Goal: Task Accomplishment & Management: Complete application form

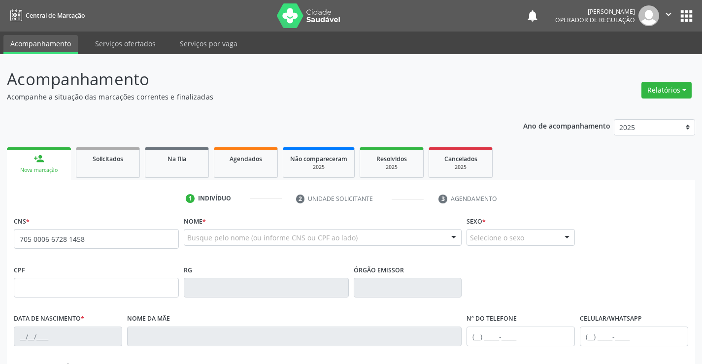
type input "705 0006 6728 1458"
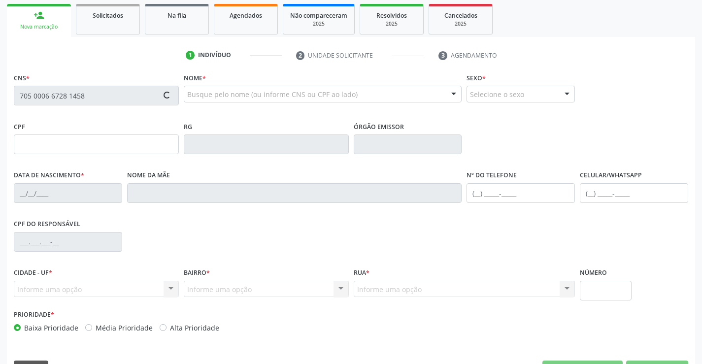
scroll to position [148, 0]
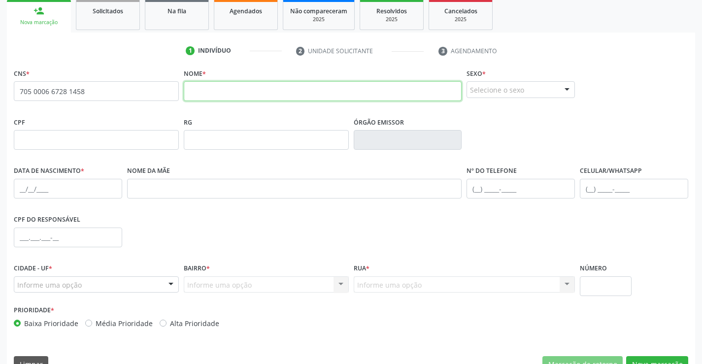
click at [212, 91] on input "text" at bounding box center [323, 91] width 278 height 20
click at [209, 83] on input "text" at bounding box center [323, 91] width 278 height 20
type input "[PERSON_NAME]"
click at [546, 85] on div "Selecione o sexo" at bounding box center [521, 89] width 108 height 17
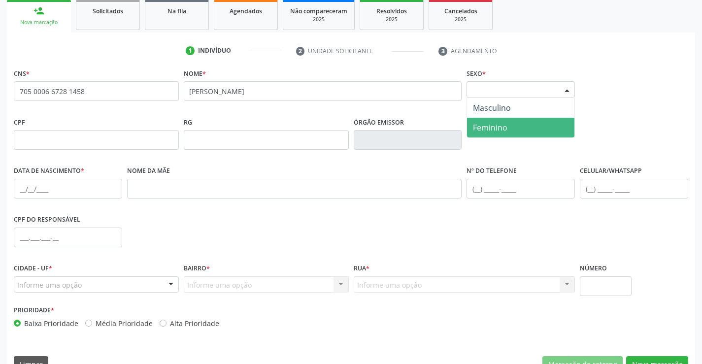
click at [487, 128] on span "Feminino" at bounding box center [490, 127] width 34 height 11
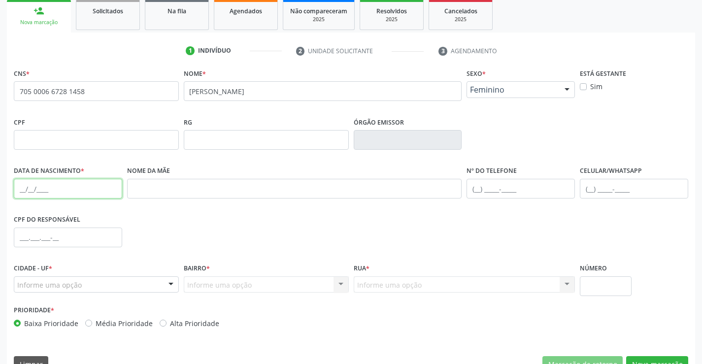
drag, startPoint x: 43, startPoint y: 195, endPoint x: 155, endPoint y: 182, distance: 112.1
click at [43, 195] on input "text" at bounding box center [68, 189] width 108 height 20
type input "[DATE]"
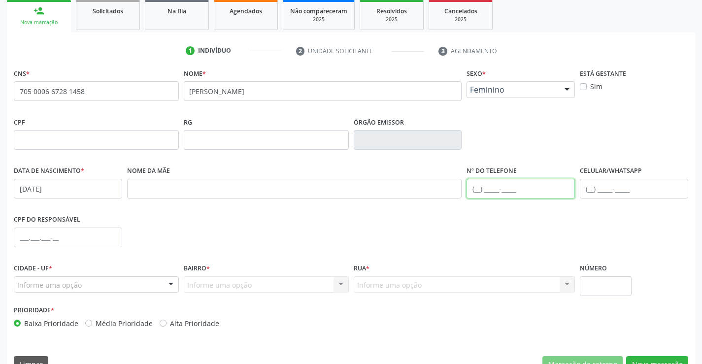
click at [519, 193] on input "text" at bounding box center [521, 189] width 108 height 20
type input "(74"
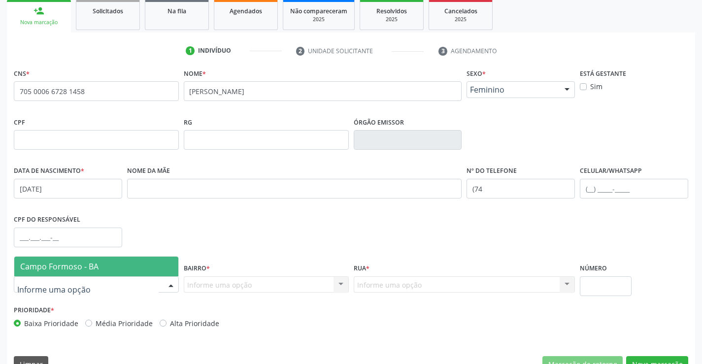
click at [128, 286] on div at bounding box center [96, 284] width 165 height 17
drag, startPoint x: 60, startPoint y: 269, endPoint x: 189, endPoint y: 265, distance: 128.6
click at [61, 268] on span "Campo Formoso - BA" at bounding box center [59, 266] width 78 height 11
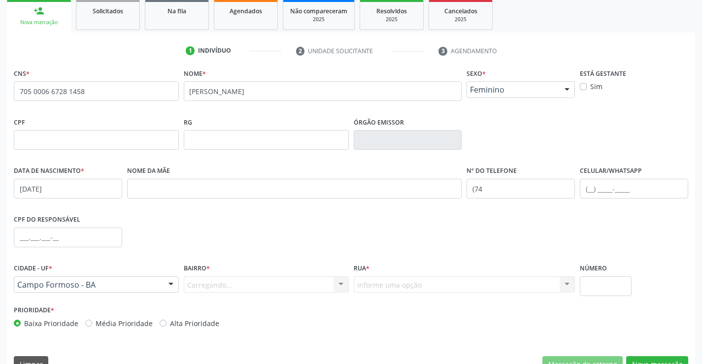
click at [332, 282] on div "Carregando... Nenhum resultado encontrado para: " " Nenhuma opção encontrada. D…" at bounding box center [266, 284] width 165 height 17
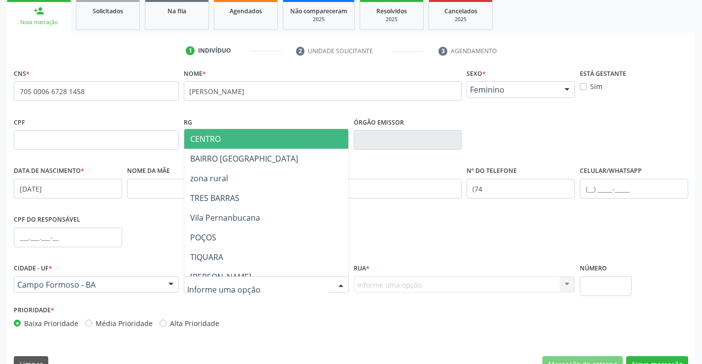
click at [332, 282] on div "CENTRO BAIRRO [GEOGRAPHIC_DATA] zona rural [GEOGRAPHIC_DATA] [GEOGRAPHIC_DATA] …" at bounding box center [266, 284] width 165 height 17
click at [332, 282] on div at bounding box center [266, 284] width 165 height 17
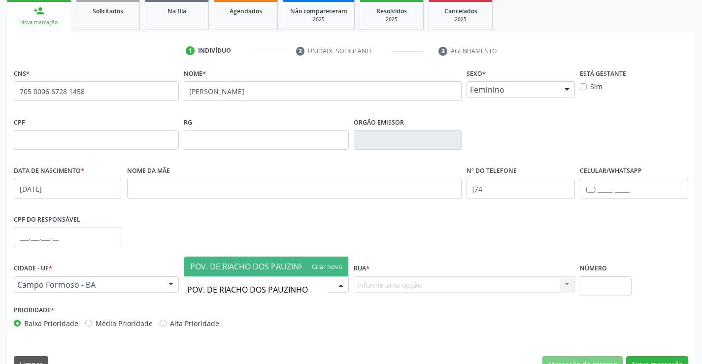
type input "POV. DE RIACHO DOS PAUZINHOS"
drag, startPoint x: 253, startPoint y: 267, endPoint x: 350, endPoint y: 268, distance: 97.1
click at [255, 266] on span "POV. DE RIACHO DOS PAUZINHOS" at bounding box center [252, 266] width 125 height 11
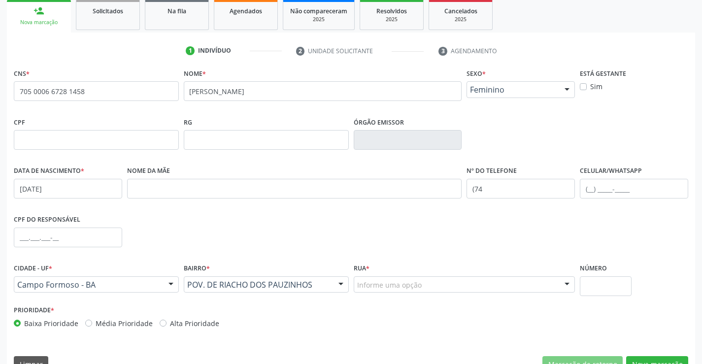
click at [425, 278] on div "Informe uma opção" at bounding box center [465, 284] width 222 height 17
click at [566, 283] on div at bounding box center [567, 285] width 15 height 17
click at [560, 284] on div at bounding box center [567, 285] width 15 height 17
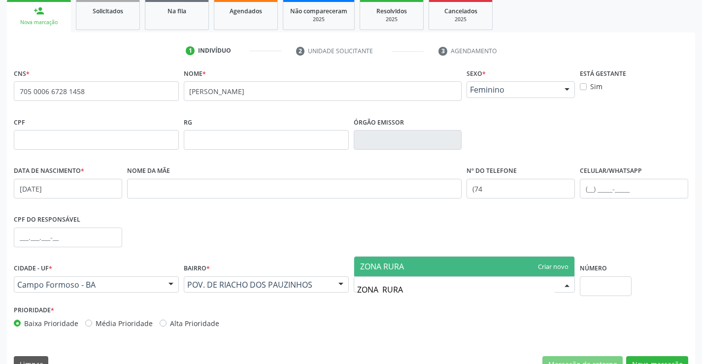
type input "ZONA RURAL"
click at [503, 259] on span "ZONA RURAL" at bounding box center [464, 267] width 221 height 20
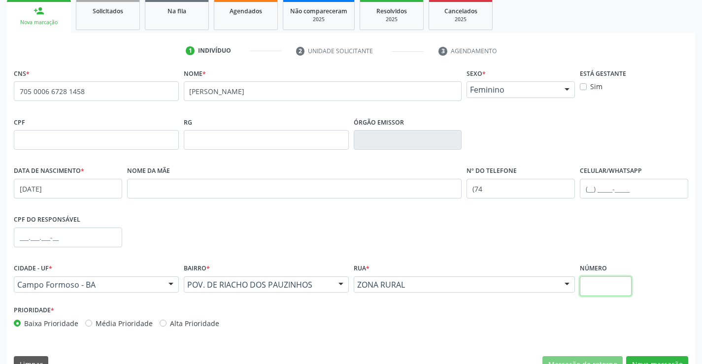
click at [614, 289] on input "text" at bounding box center [606, 286] width 52 height 20
type input "SN"
click at [498, 188] on input "(74" at bounding box center [521, 189] width 108 height 20
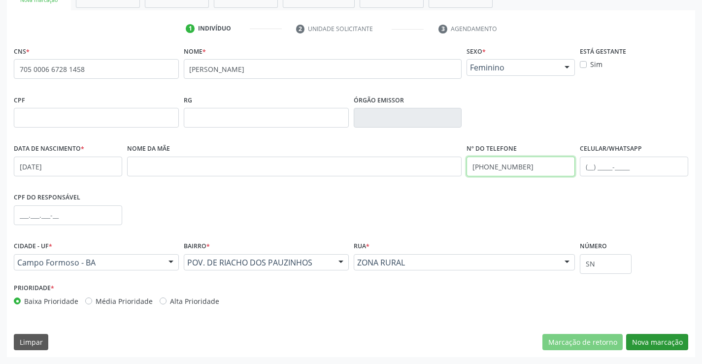
type input "[PHONE_NUMBER]"
click at [654, 341] on button "Nova marcação" at bounding box center [657, 342] width 62 height 17
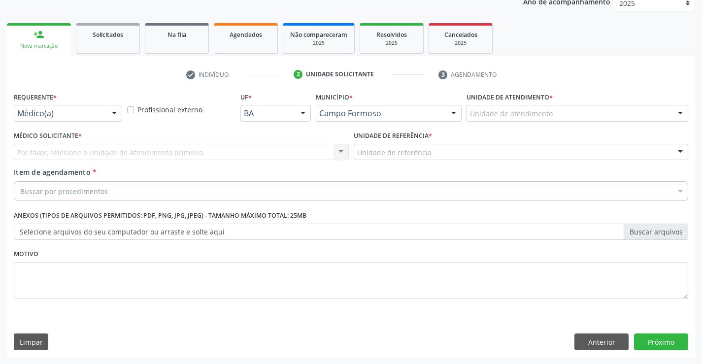
scroll to position [124, 0]
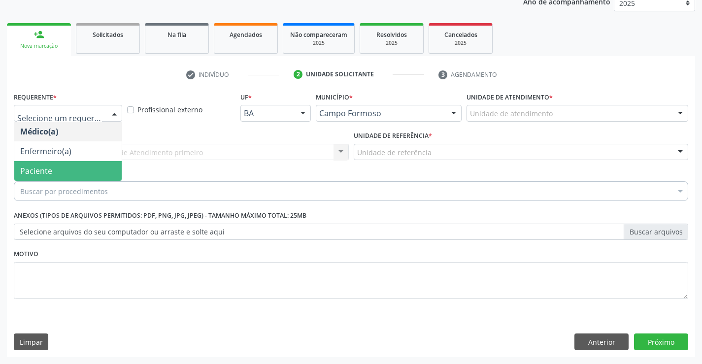
click at [56, 169] on span "Paciente" at bounding box center [67, 171] width 107 height 20
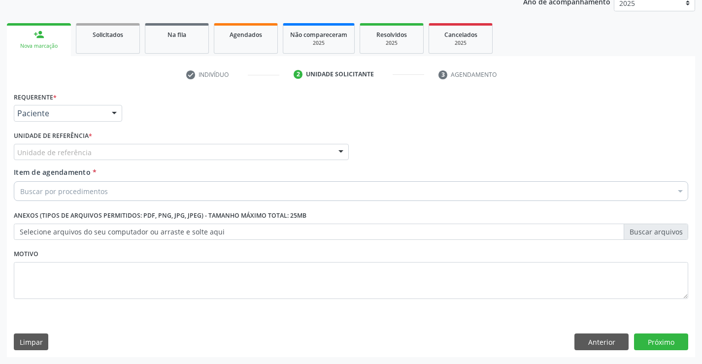
click at [125, 153] on div "Unidade de referência" at bounding box center [181, 152] width 335 height 17
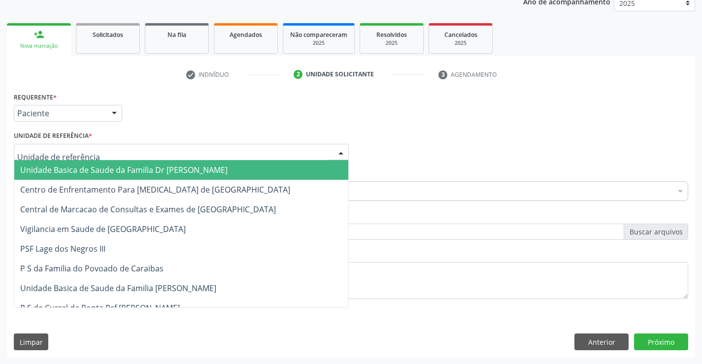
click at [107, 163] on span "Unidade Basica de Saude da Familia Dr [PERSON_NAME]" at bounding box center [181, 170] width 334 height 20
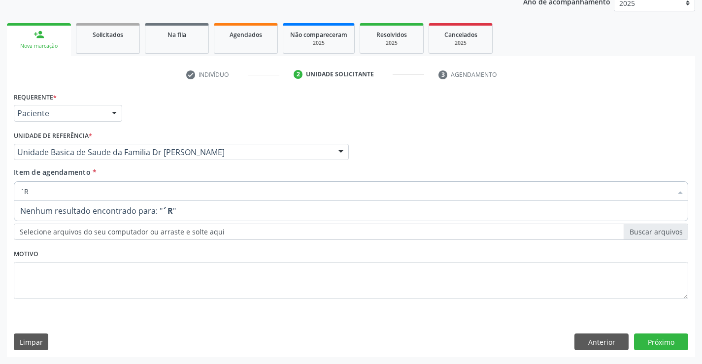
type input "´"
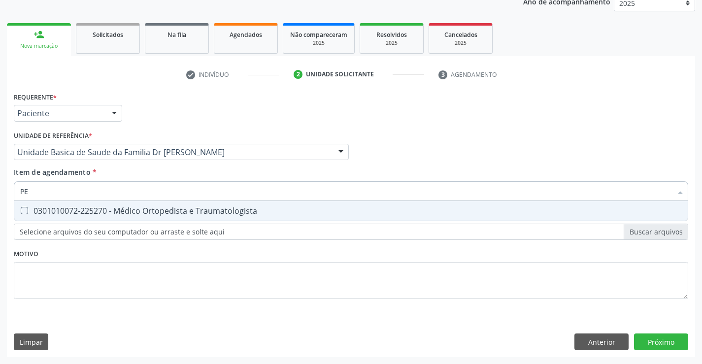
type input "P"
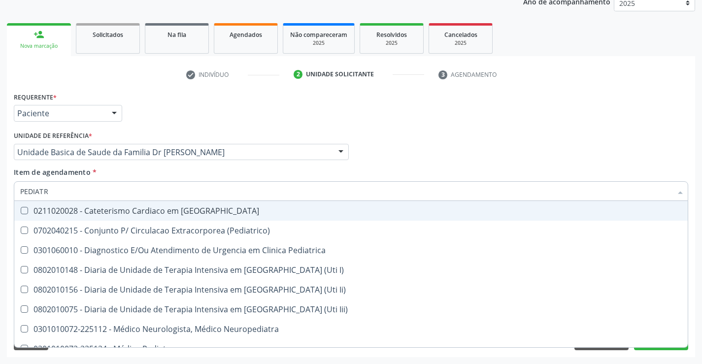
type input "PEDIATRA"
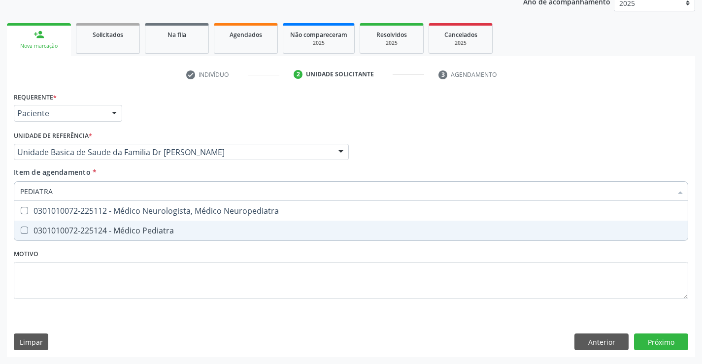
click at [109, 235] on div "0301010072-225124 - Médico Pediatra" at bounding box center [351, 231] width 662 height 8
checkbox Pediatra "true"
click at [220, 300] on div "Requerente * Paciente Médico(a) Enfermeiro(a) Paciente Nenhum resultado encontr…" at bounding box center [351, 201] width 675 height 223
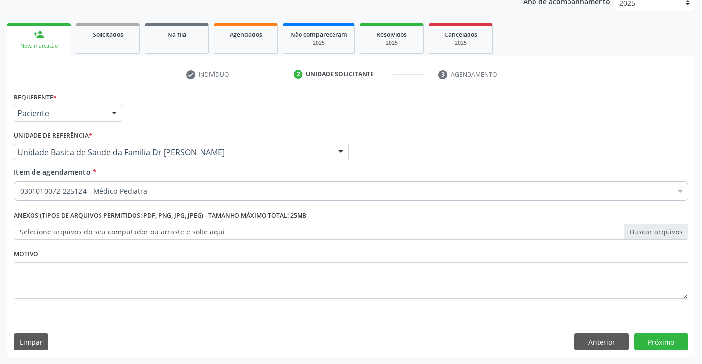
click at [674, 351] on div "Requerente * Paciente Médico(a) Enfermeiro(a) Paciente Nenhum resultado encontr…" at bounding box center [351, 224] width 688 height 268
click at [665, 339] on button "Próximo" at bounding box center [661, 342] width 54 height 17
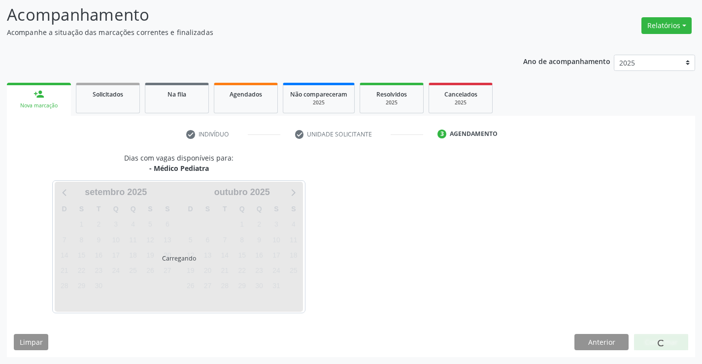
scroll to position [65, 0]
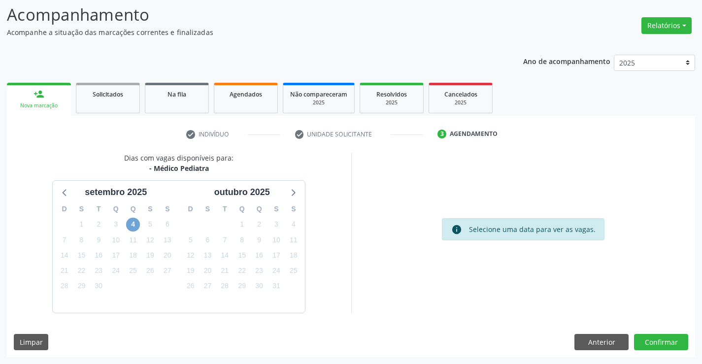
click at [134, 223] on span "4" at bounding box center [133, 225] width 14 height 14
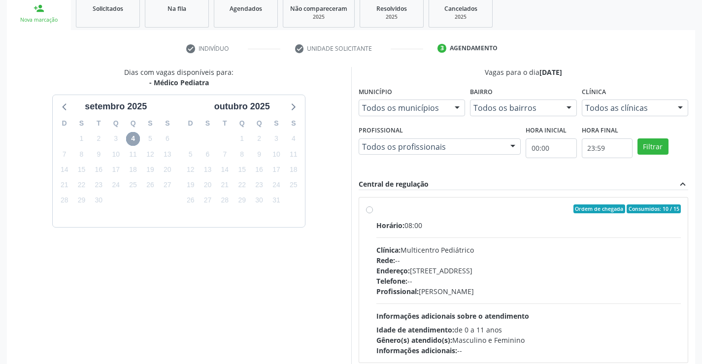
scroll to position [163, 0]
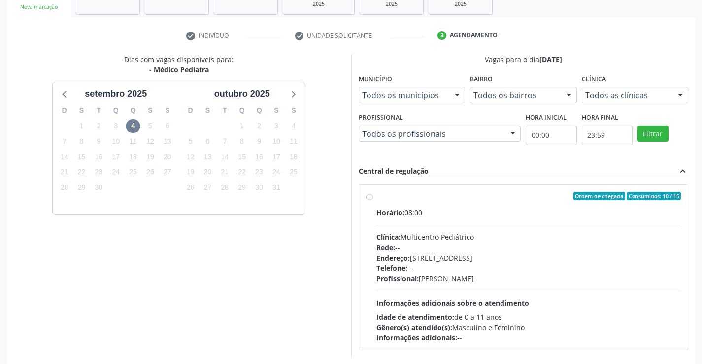
drag, startPoint x: 383, startPoint y: 203, endPoint x: 392, endPoint y: 202, distance: 8.9
click at [386, 202] on label "Ordem de chegada Consumidos: 10 / 15 Horário: 08:00 Clínica: Multicentro Pediát…" at bounding box center [528, 267] width 305 height 151
radio input "true"
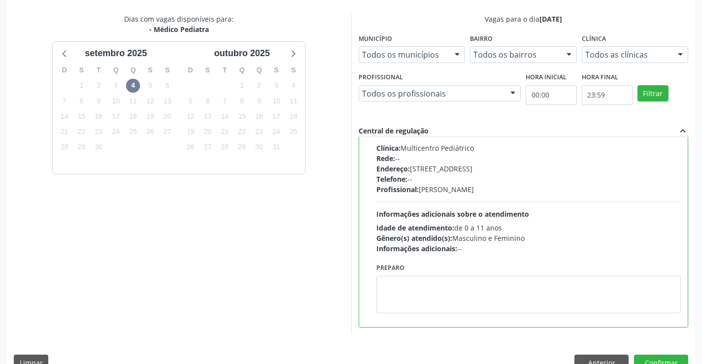
scroll to position [225, 0]
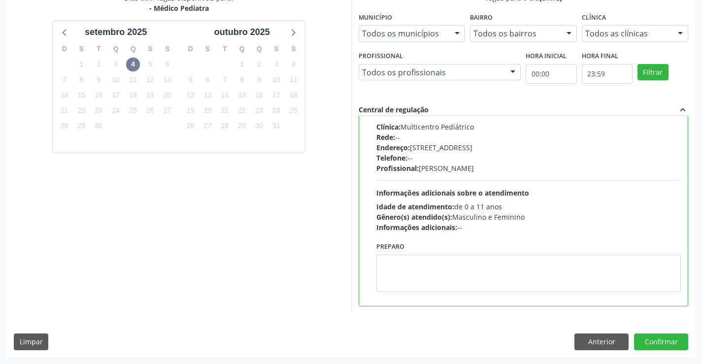
click at [647, 332] on div "Dias com vagas disponíveis para: - Médico Pediatra [DATE] D S T Q Q S S 31 1 2 …" at bounding box center [351, 175] width 688 height 364
click at [655, 337] on button "Confirmar" at bounding box center [661, 342] width 54 height 17
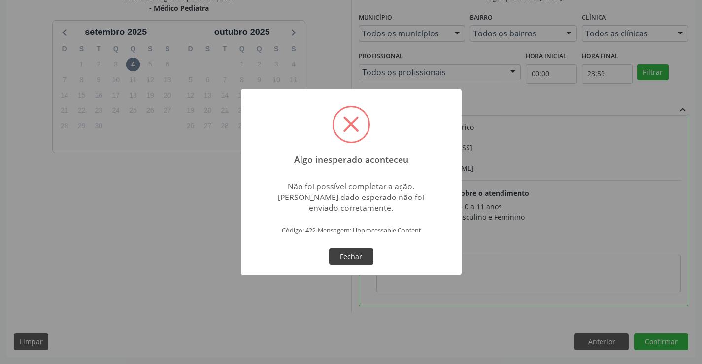
click at [356, 253] on button "Fechar" at bounding box center [351, 256] width 44 height 17
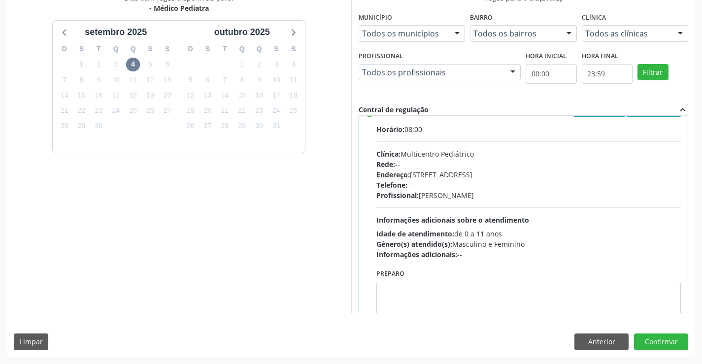
scroll to position [0, 0]
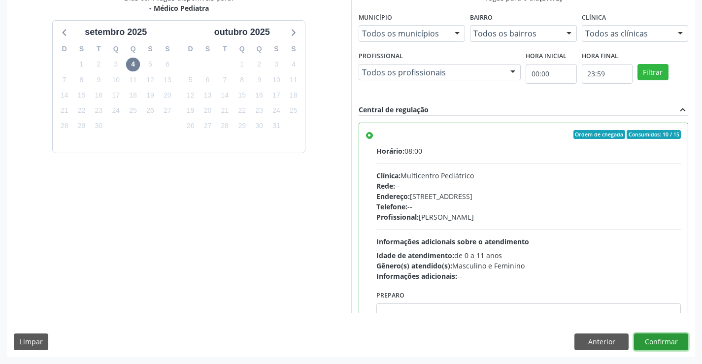
click at [657, 338] on button "Confirmar" at bounding box center [661, 342] width 54 height 17
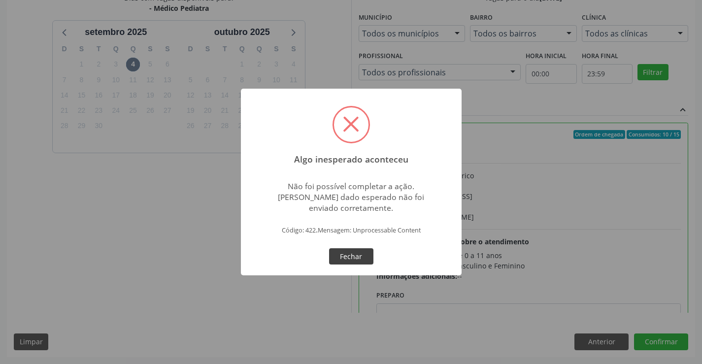
drag, startPoint x: 354, startPoint y: 251, endPoint x: 375, endPoint y: 250, distance: 21.2
click at [356, 251] on button "Fechar" at bounding box center [351, 256] width 44 height 17
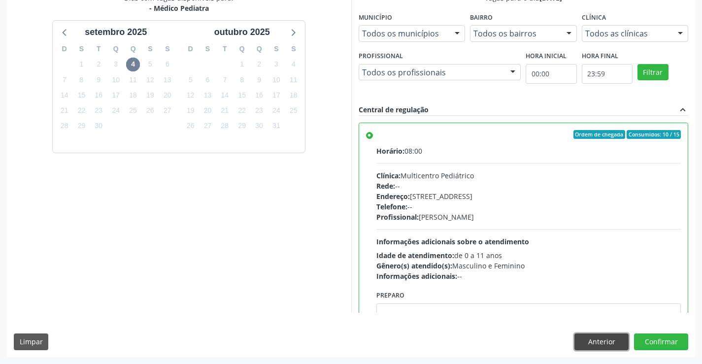
click at [592, 339] on button "Anterior" at bounding box center [602, 342] width 54 height 17
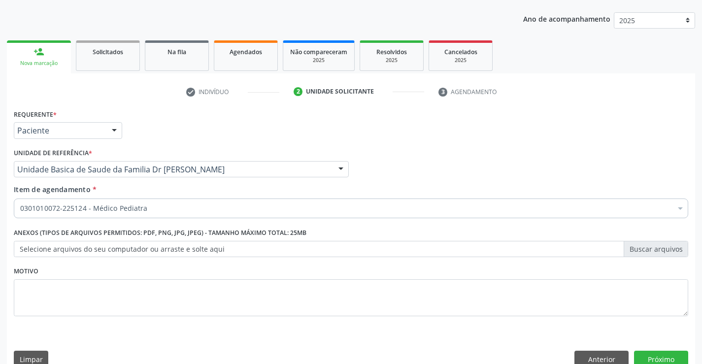
scroll to position [124, 0]
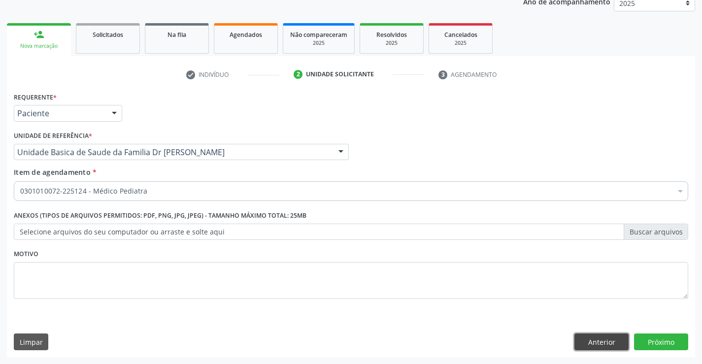
click at [597, 344] on button "Anterior" at bounding box center [602, 342] width 54 height 17
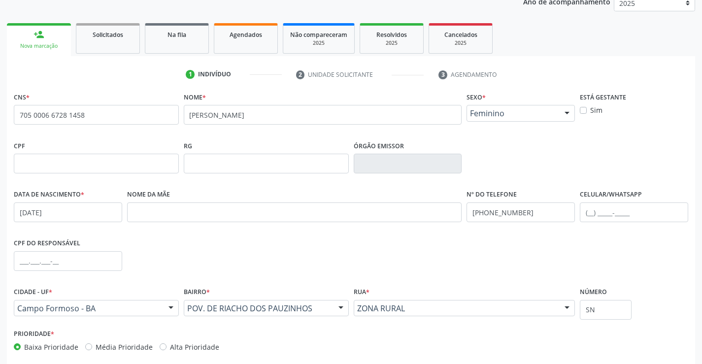
scroll to position [170, 0]
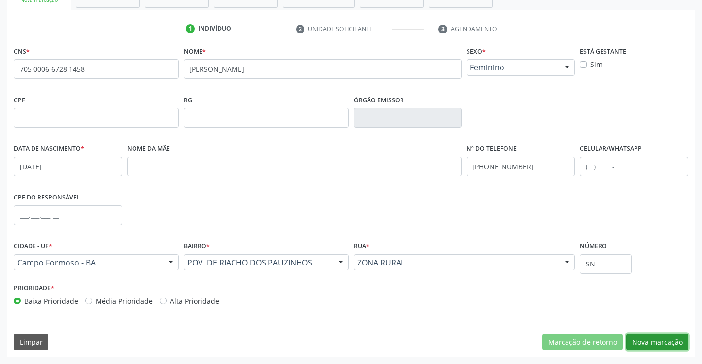
click at [664, 346] on button "Nova marcação" at bounding box center [657, 342] width 62 height 17
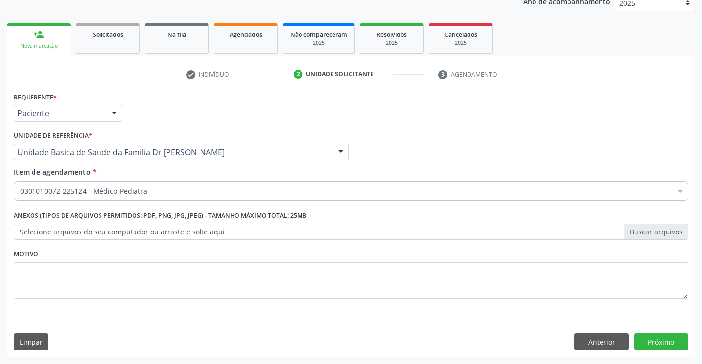
scroll to position [124, 0]
click at [658, 341] on button "Próximo" at bounding box center [661, 342] width 54 height 17
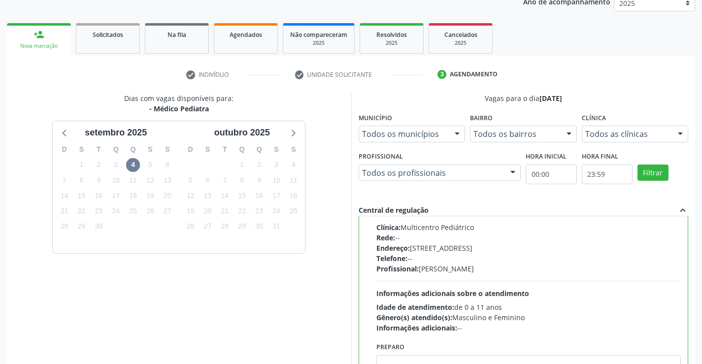
scroll to position [225, 0]
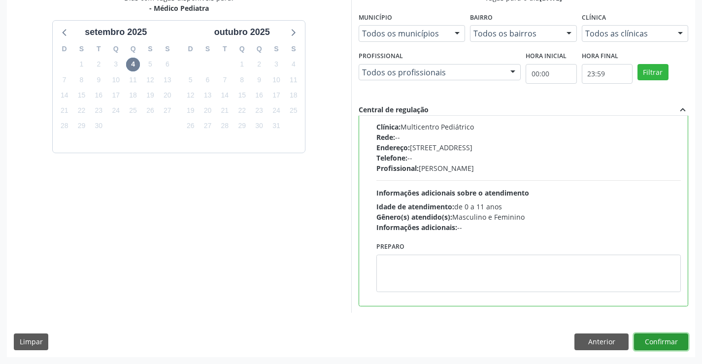
click at [660, 336] on button "Confirmar" at bounding box center [661, 342] width 54 height 17
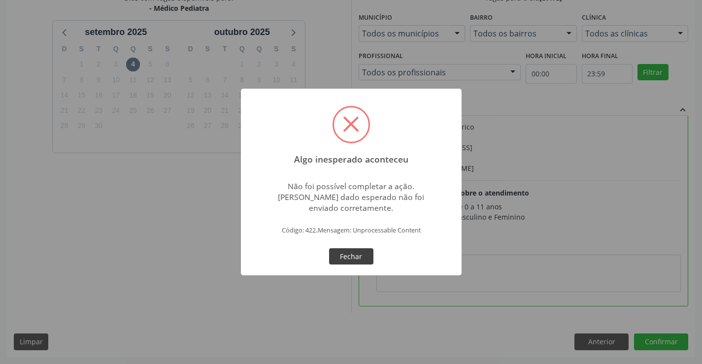
click at [348, 253] on button "Fechar" at bounding box center [351, 256] width 44 height 17
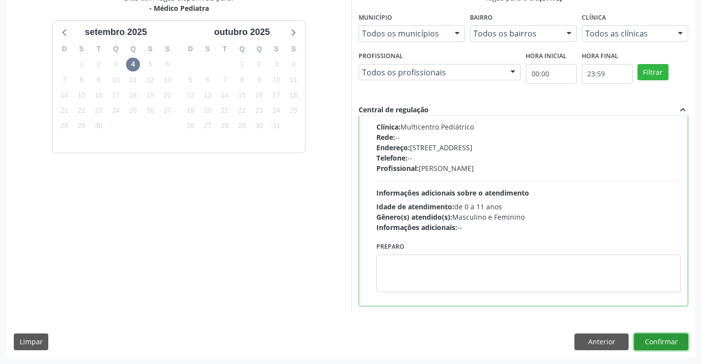
click at [669, 339] on button "Confirmar" at bounding box center [661, 342] width 54 height 17
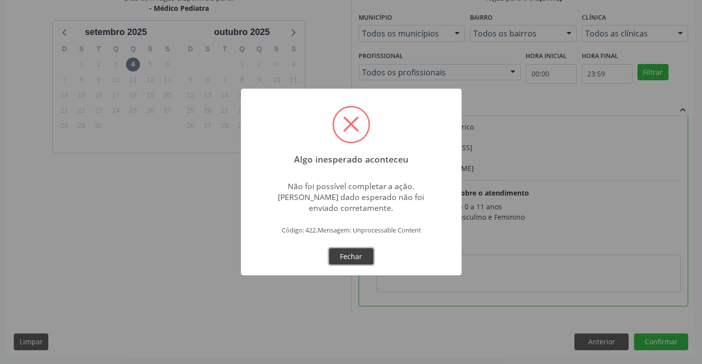
click at [359, 259] on button "Fechar" at bounding box center [351, 256] width 44 height 17
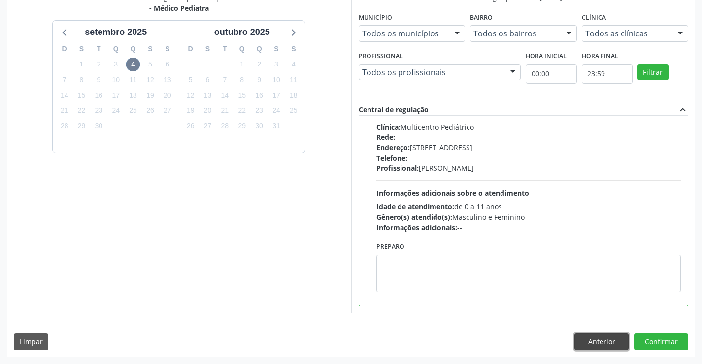
click at [594, 342] on button "Anterior" at bounding box center [602, 342] width 54 height 17
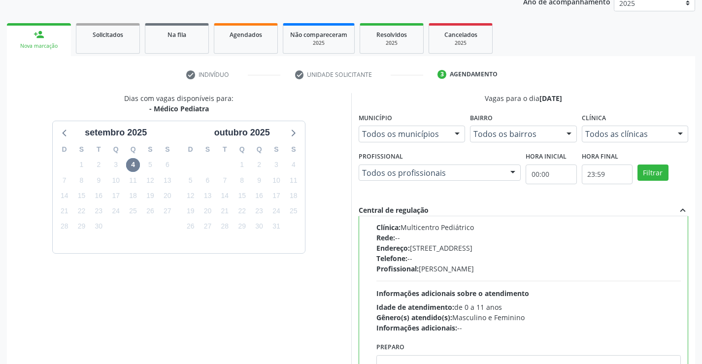
click at [0, 0] on button "Anterior" at bounding box center [0, 0] width 0 height 0
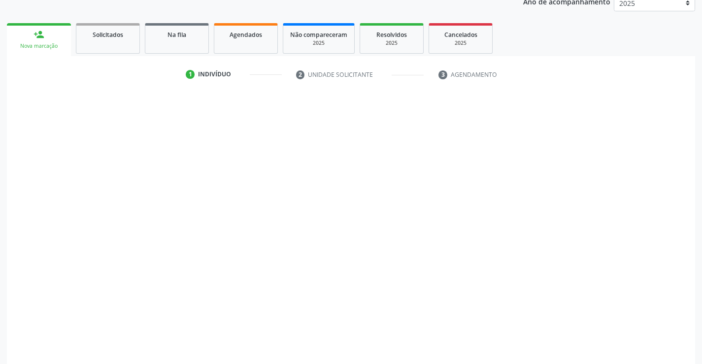
click at [594, 342] on div "Prioridade * Baixa Prioridade Média Prioridade Alta Prioridade" at bounding box center [350, 343] width 679 height 33
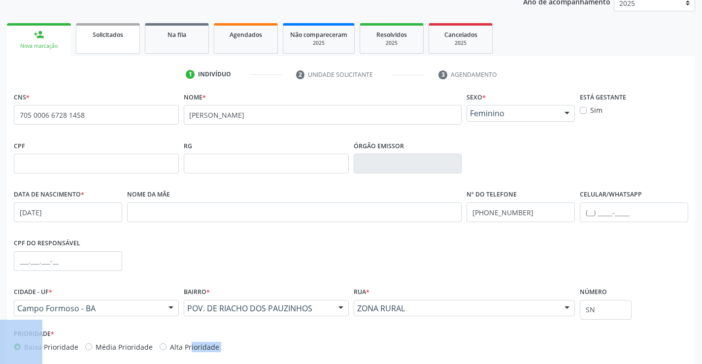
click at [107, 31] on span "Solicitados" at bounding box center [108, 35] width 31 height 8
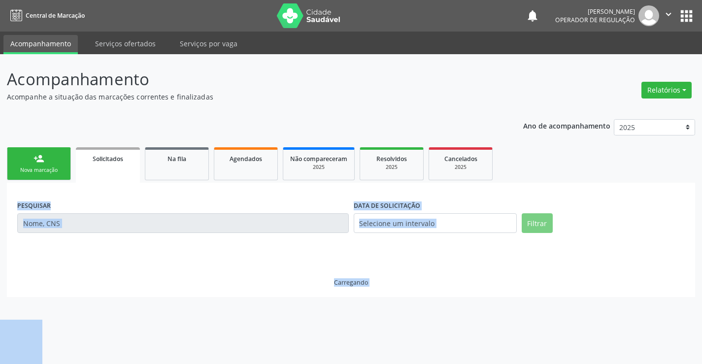
scroll to position [0, 0]
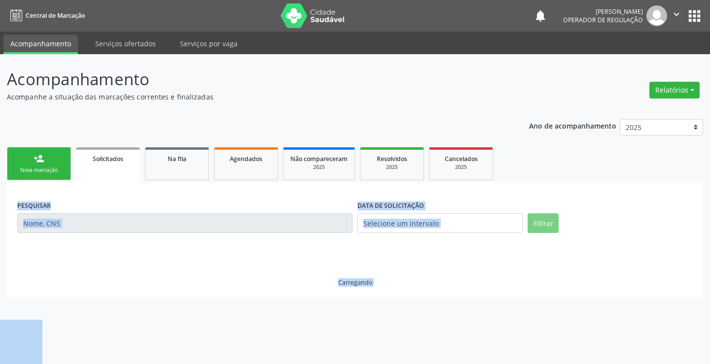
click at [107, 31] on nav "Central de Marcação notifications [PERSON_NAME] Operador de regulação  Configu…" at bounding box center [355, 16] width 710 height 32
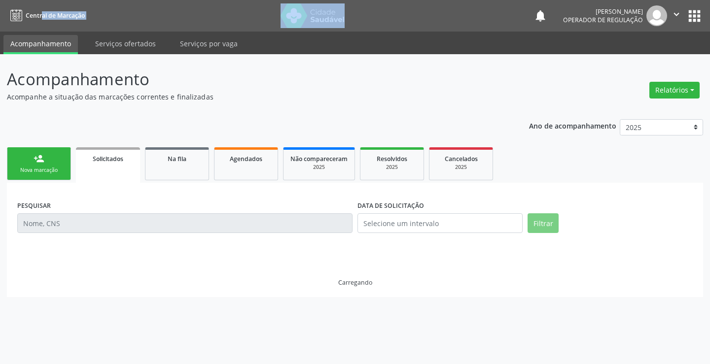
click at [107, 31] on nav "Central de Marcação notifications [PERSON_NAME] Operador de regulação  Configu…" at bounding box center [355, 16] width 710 height 32
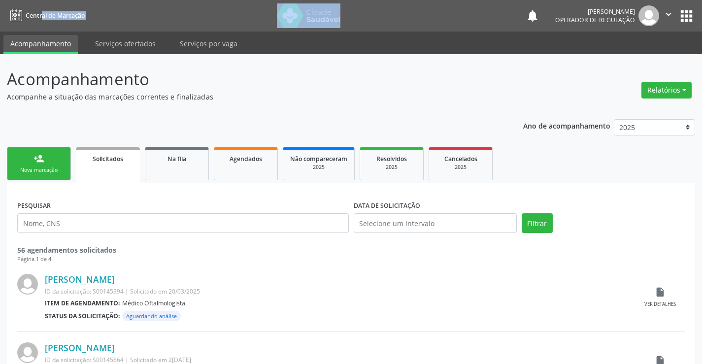
click at [30, 160] on link "person_add Nova marcação" at bounding box center [39, 163] width 64 height 33
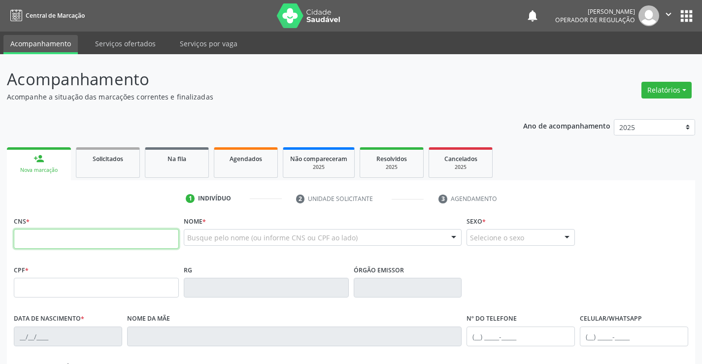
drag, startPoint x: 73, startPoint y: 241, endPoint x: 94, endPoint y: 227, distance: 25.1
click at [74, 241] on input "text" at bounding box center [96, 239] width 165 height 20
type input "707 0048 0374 5635"
type input "2225543470"
type input "1[DATE]"
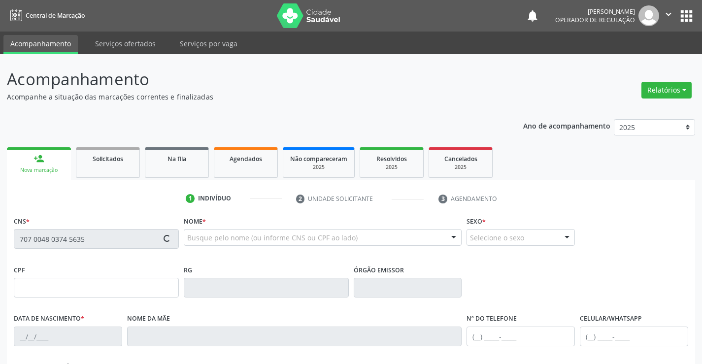
type input "[PHONE_NUMBER]"
type input "S/N"
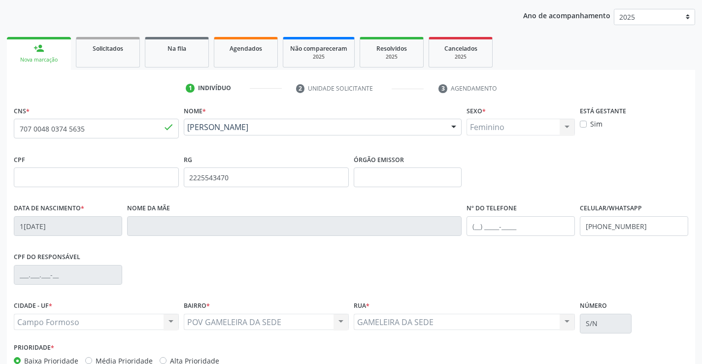
scroll to position [170, 0]
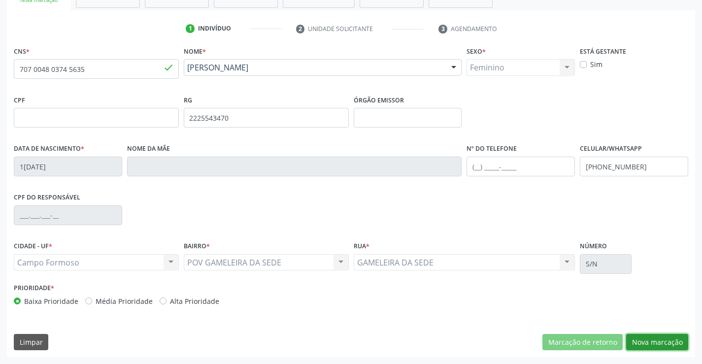
click at [657, 345] on button "Nova marcação" at bounding box center [657, 342] width 62 height 17
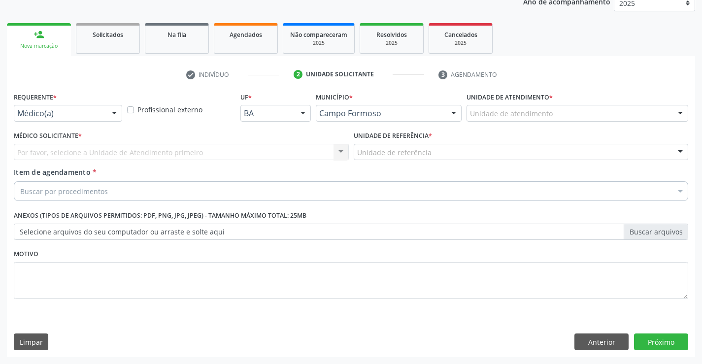
scroll to position [124, 0]
click at [619, 340] on button "Anterior" at bounding box center [602, 342] width 54 height 17
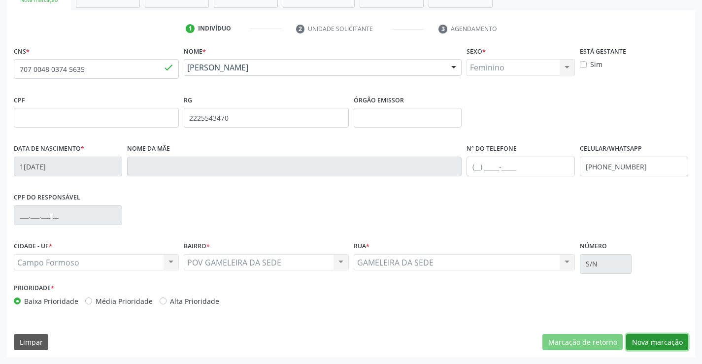
click at [663, 342] on button "Nova marcação" at bounding box center [657, 342] width 62 height 17
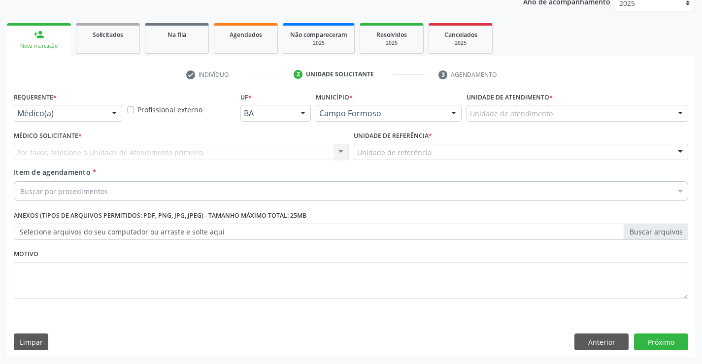
click at [105, 109] on div "Médico(a) Médico(a) Enfermeiro(a) Paciente Nenhum resultado encontrado para: " …" at bounding box center [68, 113] width 108 height 17
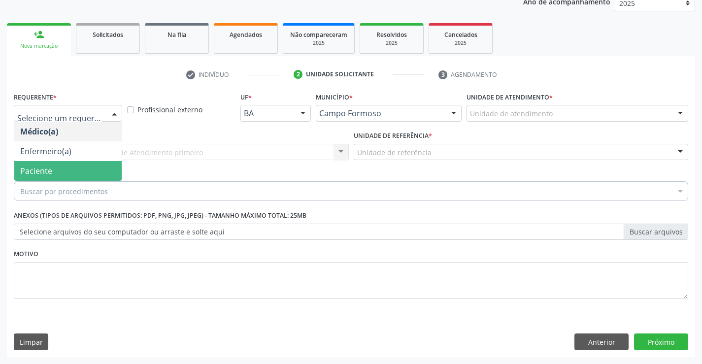
click at [52, 174] on span "Paciente" at bounding box center [67, 171] width 107 height 20
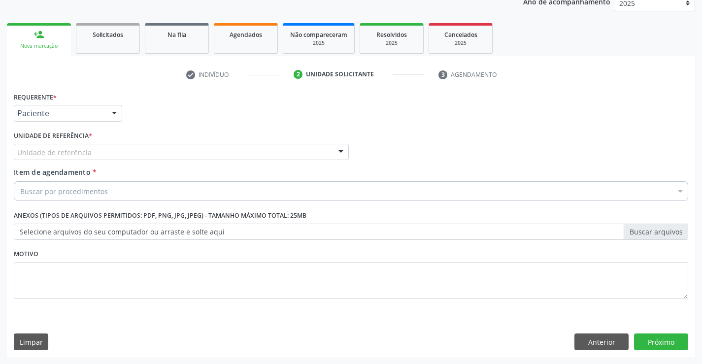
click at [334, 149] on div at bounding box center [341, 152] width 15 height 17
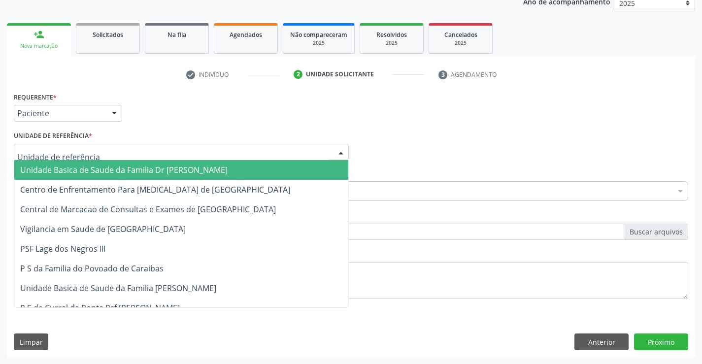
click at [114, 168] on span "Unidade Basica de Saude da Familia Dr [PERSON_NAME]" at bounding box center [123, 170] width 207 height 11
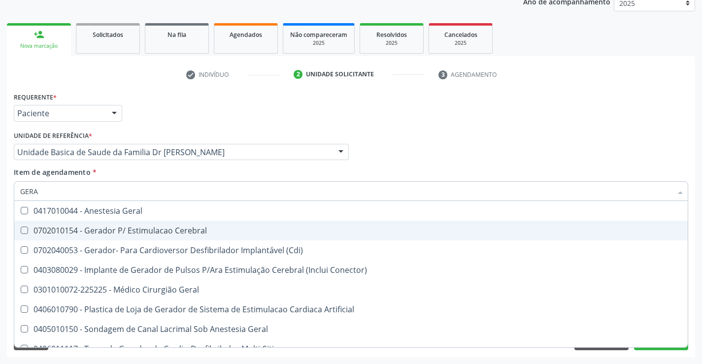
type input "GERAL"
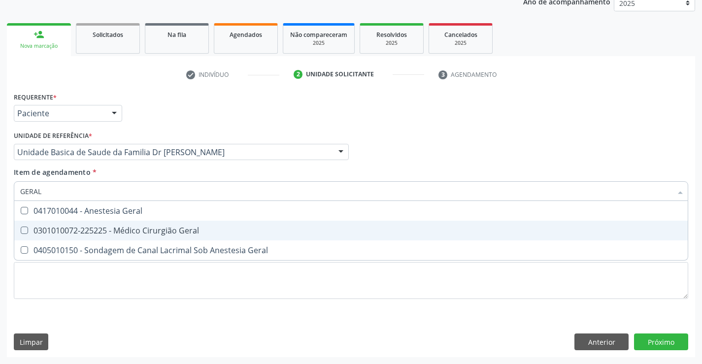
click at [172, 232] on div "0301010072-225225 - Médico Cirurgião Geral" at bounding box center [351, 231] width 662 height 8
checkbox Geral "true"
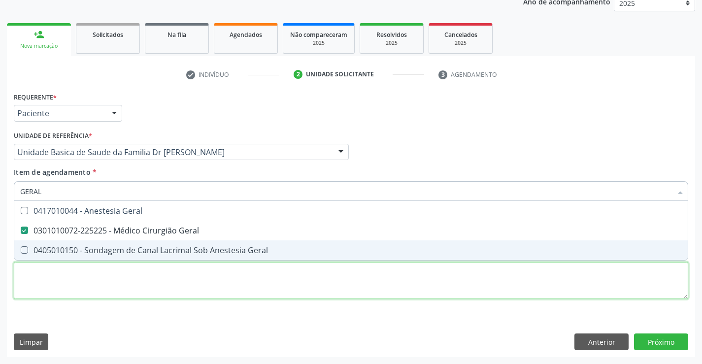
drag, startPoint x: 299, startPoint y: 291, endPoint x: 616, endPoint y: 357, distance: 323.6
click at [303, 291] on div "Requerente * Paciente Médico(a) Enfermeiro(a) Paciente Nenhum resultado encontr…" at bounding box center [351, 201] width 675 height 223
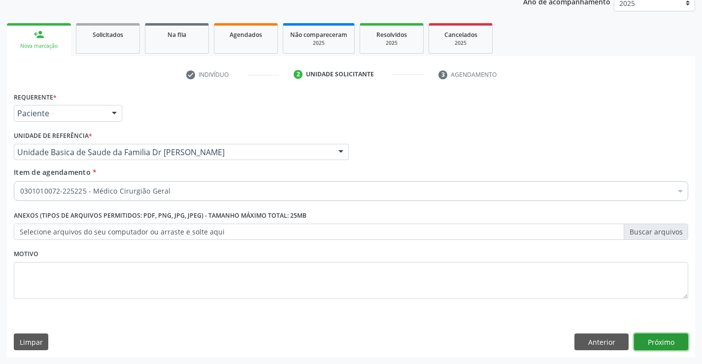
click at [671, 338] on button "Próximo" at bounding box center [661, 342] width 54 height 17
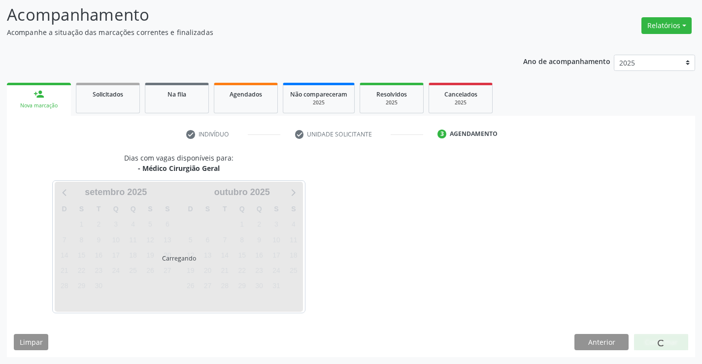
scroll to position [65, 0]
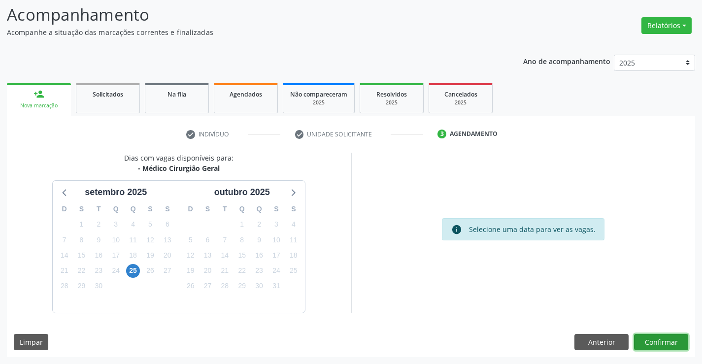
click at [656, 339] on button "Confirmar" at bounding box center [661, 342] width 54 height 17
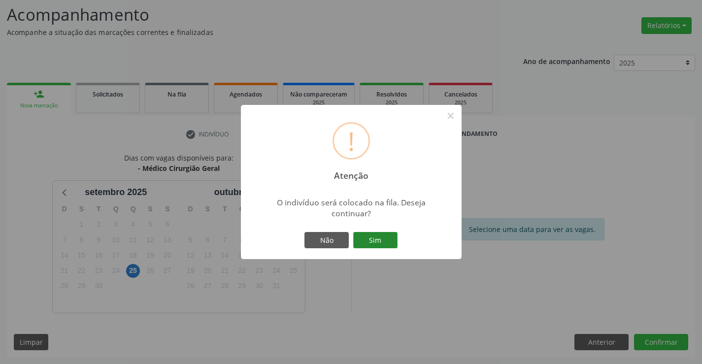
click at [377, 243] on button "Sim" at bounding box center [375, 240] width 44 height 17
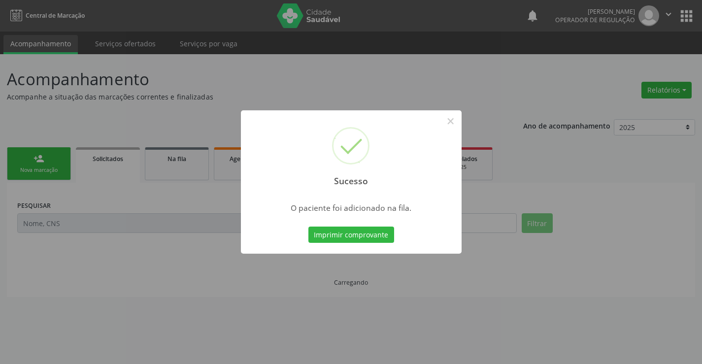
scroll to position [0, 0]
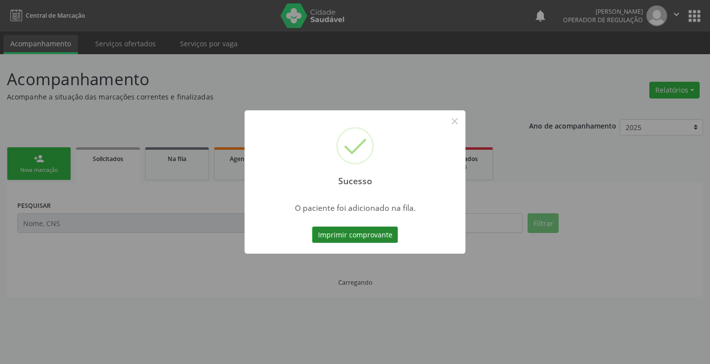
click at [372, 233] on button "Imprimir comprovante" at bounding box center [355, 235] width 86 height 17
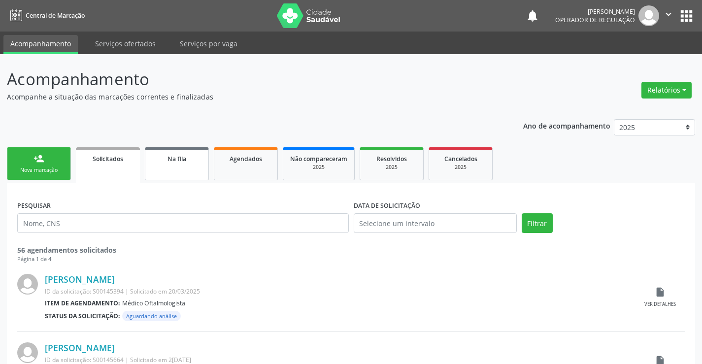
click at [184, 172] on link "Na fila" at bounding box center [177, 163] width 64 height 33
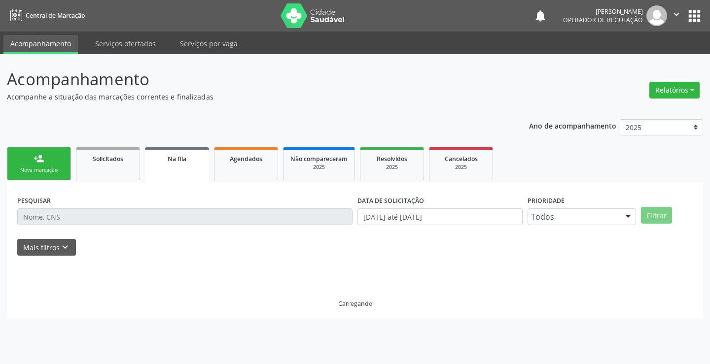
click at [184, 172] on link "Na fila" at bounding box center [177, 164] width 64 height 35
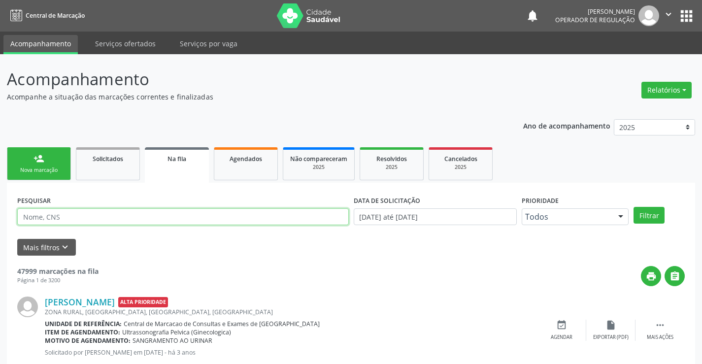
click at [69, 216] on input "text" at bounding box center [183, 216] width 332 height 17
type input "706808217064624"
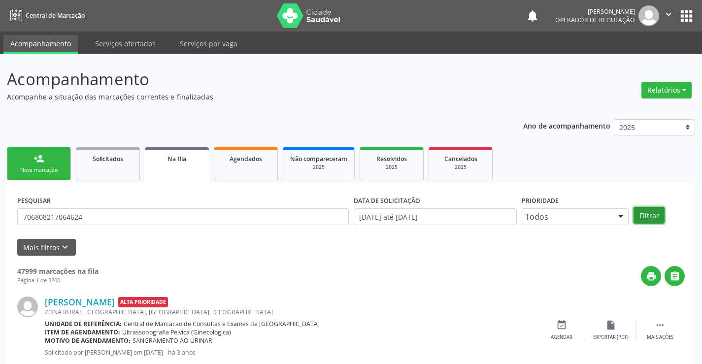
click at [650, 214] on button "Filtrar" at bounding box center [649, 215] width 31 height 17
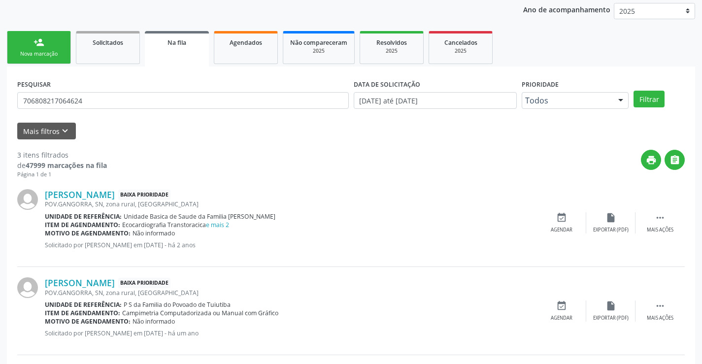
scroll to position [213, 0]
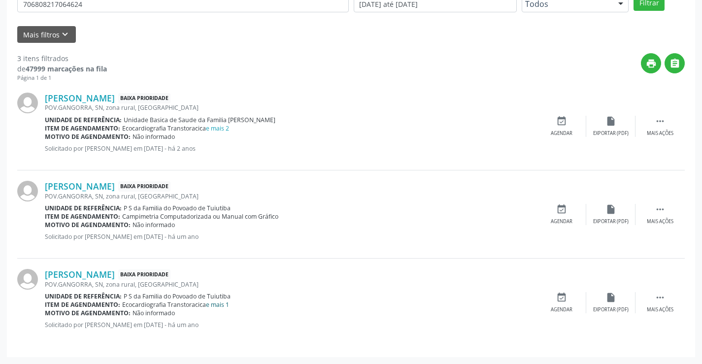
click at [214, 305] on link "e mais 1" at bounding box center [217, 305] width 23 height 8
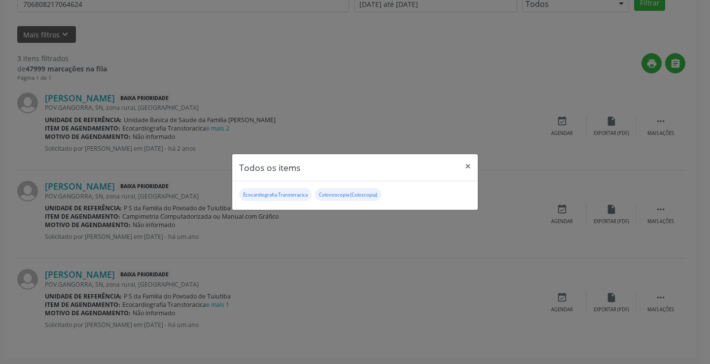
click at [313, 231] on div "Todos os items × Ecocardiografia Transtoracica Colonoscopia ([GEOGRAPHIC_DATA])" at bounding box center [355, 182] width 710 height 364
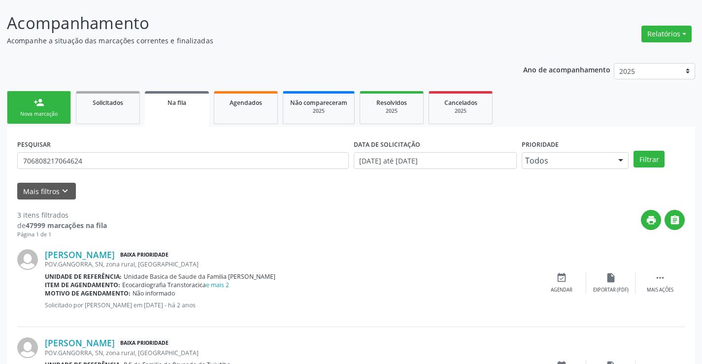
scroll to position [16, 0]
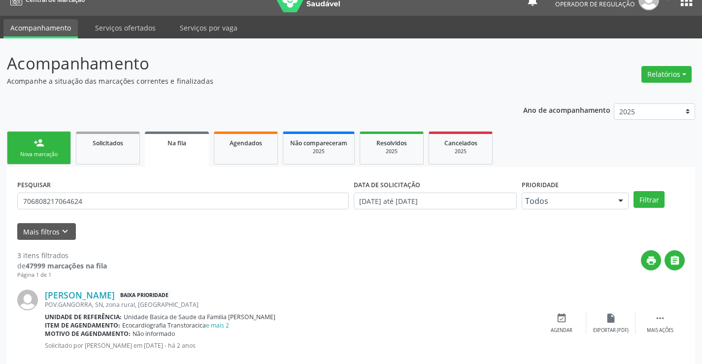
click at [55, 145] on link "person_add Nova marcação" at bounding box center [39, 148] width 64 height 33
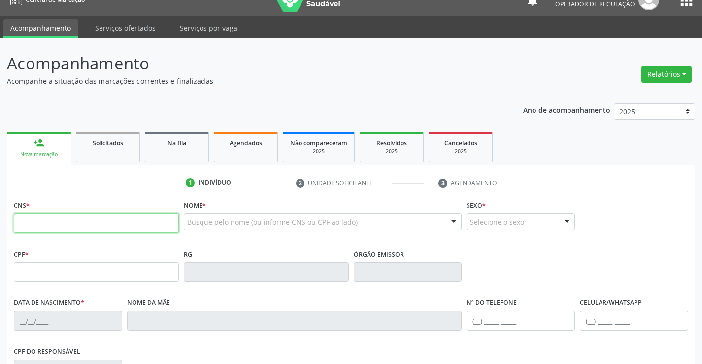
click at [46, 222] on input "text" at bounding box center [96, 223] width 165 height 20
type input "7"
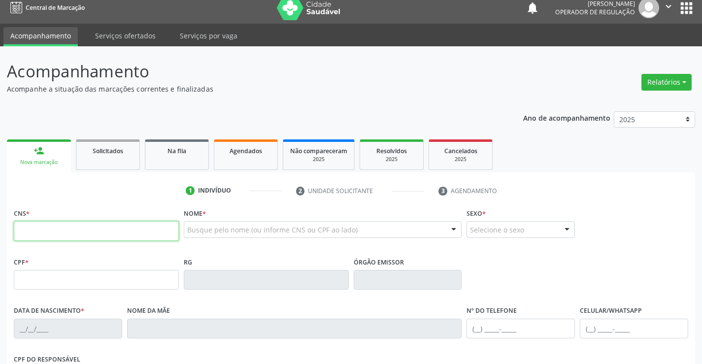
scroll to position [0, 0]
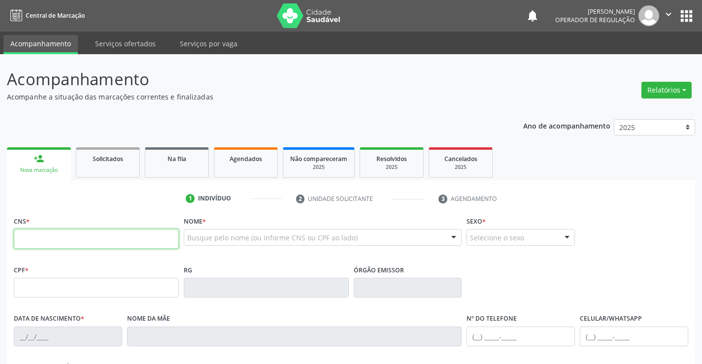
click at [668, 13] on icon "" at bounding box center [668, 14] width 11 height 11
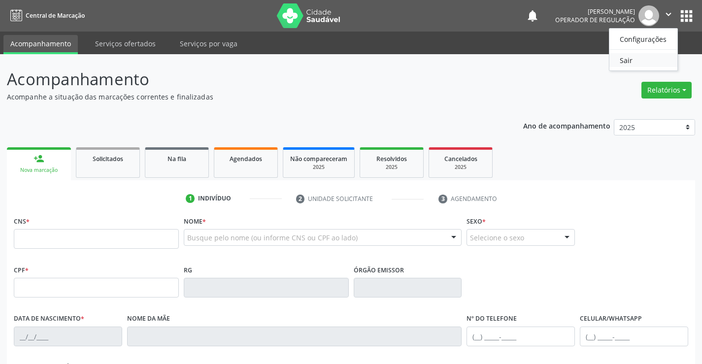
click at [646, 56] on link "Sair" at bounding box center [643, 60] width 68 height 14
